Goal: Navigation & Orientation: Find specific page/section

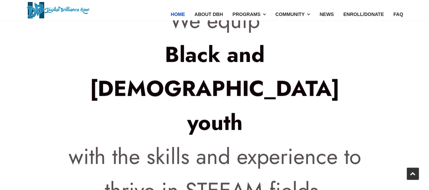
scroll to position [678, 0]
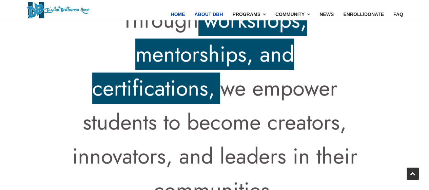
click at [219, 9] on link "About DBH" at bounding box center [209, 14] width 38 height 28
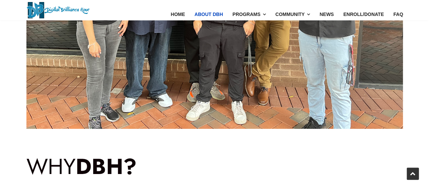
scroll to position [1289, 0]
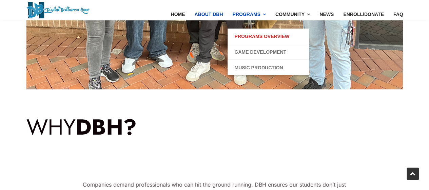
click at [255, 37] on link "Programs Overview" at bounding box center [261, 36] width 55 height 8
